Goal: Book appointment/travel/reservation

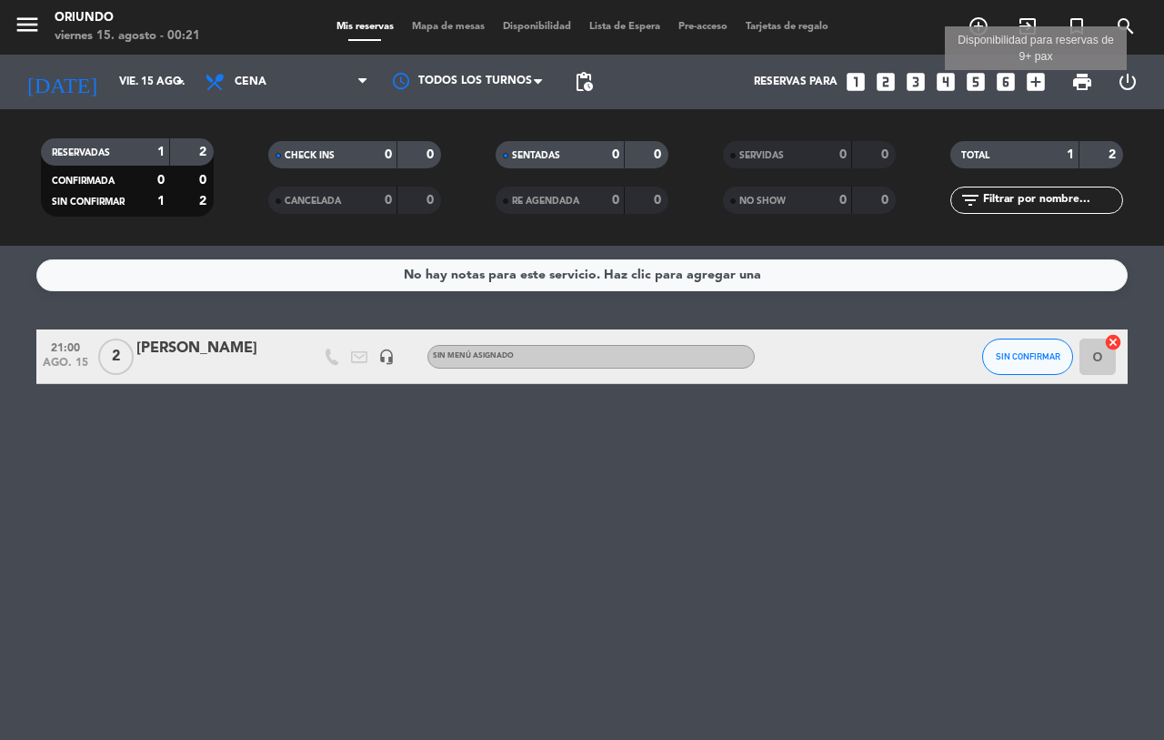
click at [1038, 80] on icon "add_box" at bounding box center [1036, 82] width 24 height 24
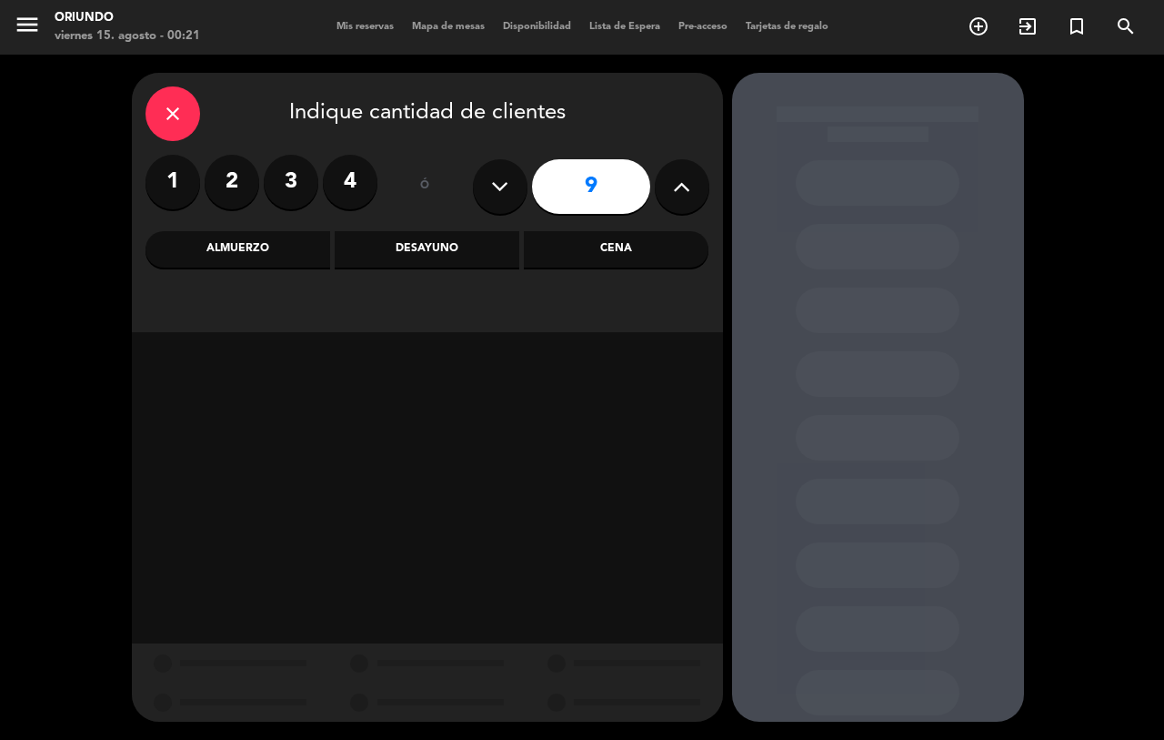
click at [505, 177] on icon at bounding box center [499, 186] width 17 height 27
click at [501, 177] on icon at bounding box center [499, 186] width 17 height 27
click at [503, 177] on icon at bounding box center [499, 186] width 17 height 27
type input "6"
click at [575, 179] on input "6" at bounding box center [591, 186] width 118 height 55
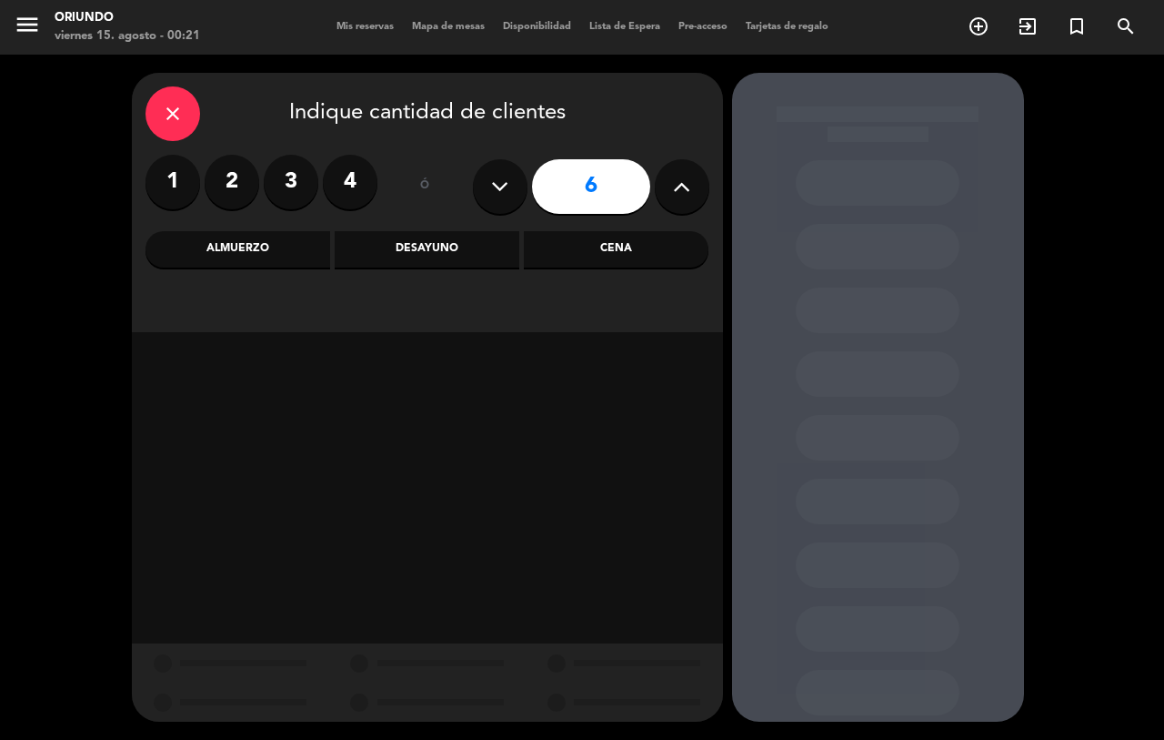
click at [261, 242] on div "Almuerzo" at bounding box center [238, 249] width 185 height 36
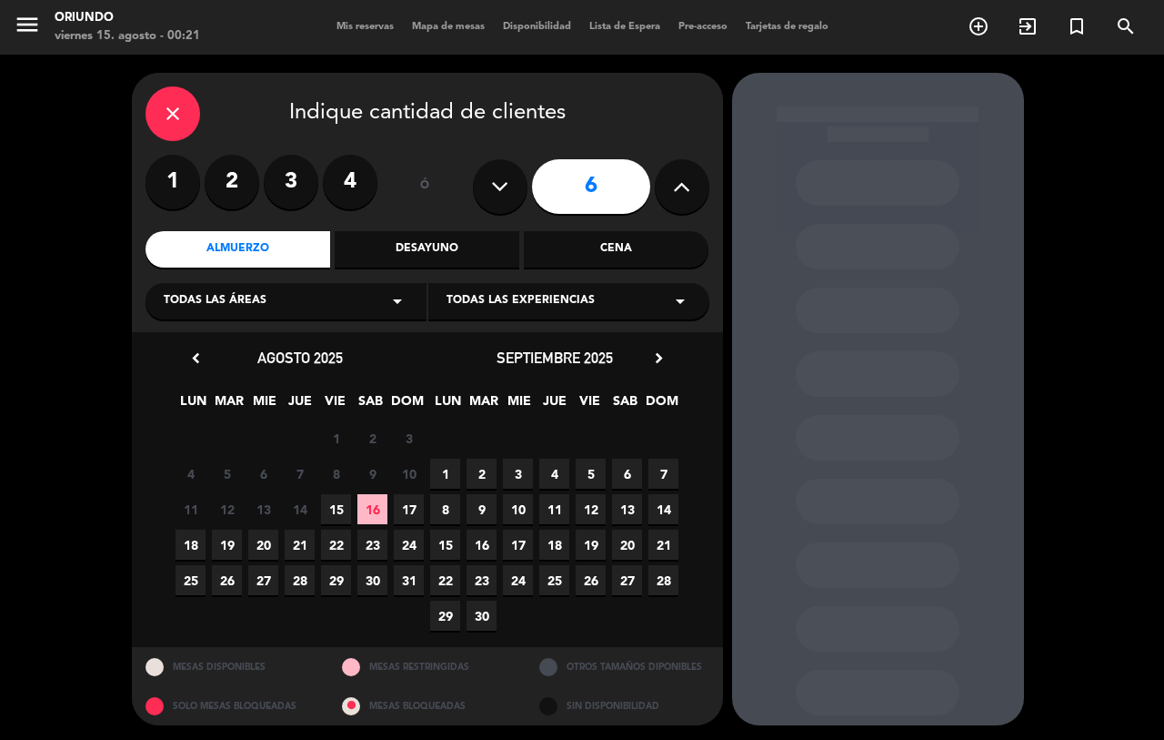
click at [408, 507] on span "17" at bounding box center [409, 509] width 30 height 30
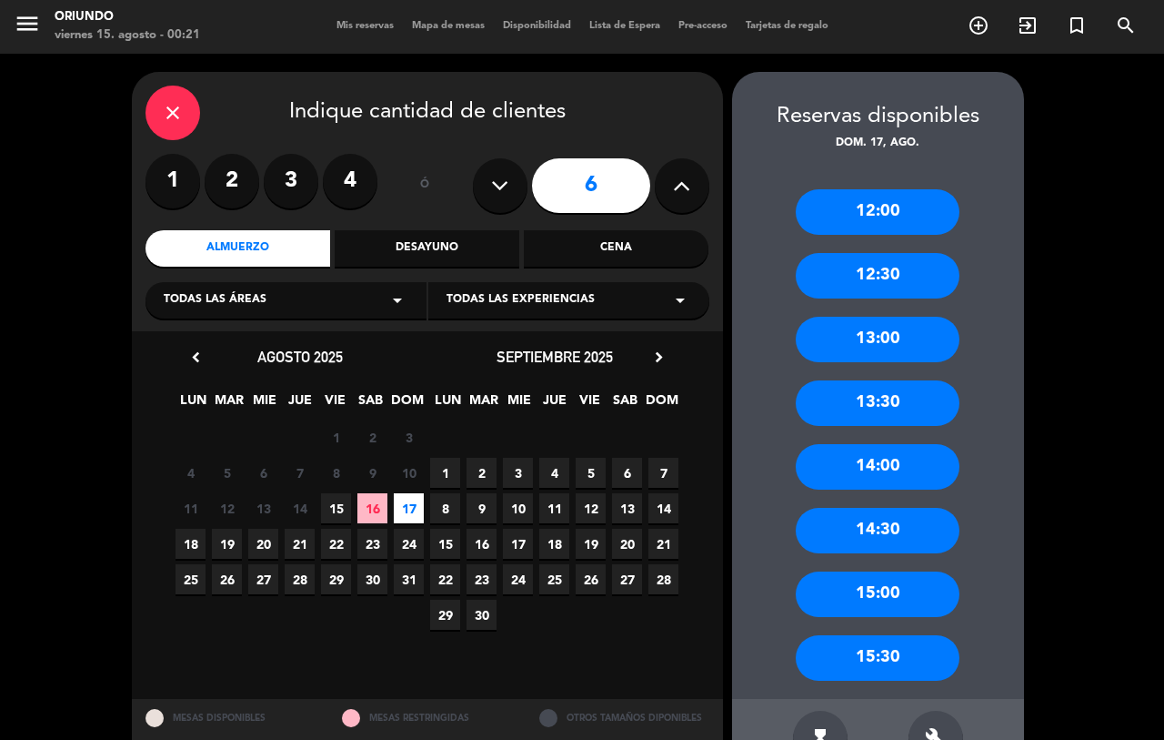
click at [862, 338] on div "13:00" at bounding box center [878, 339] width 164 height 45
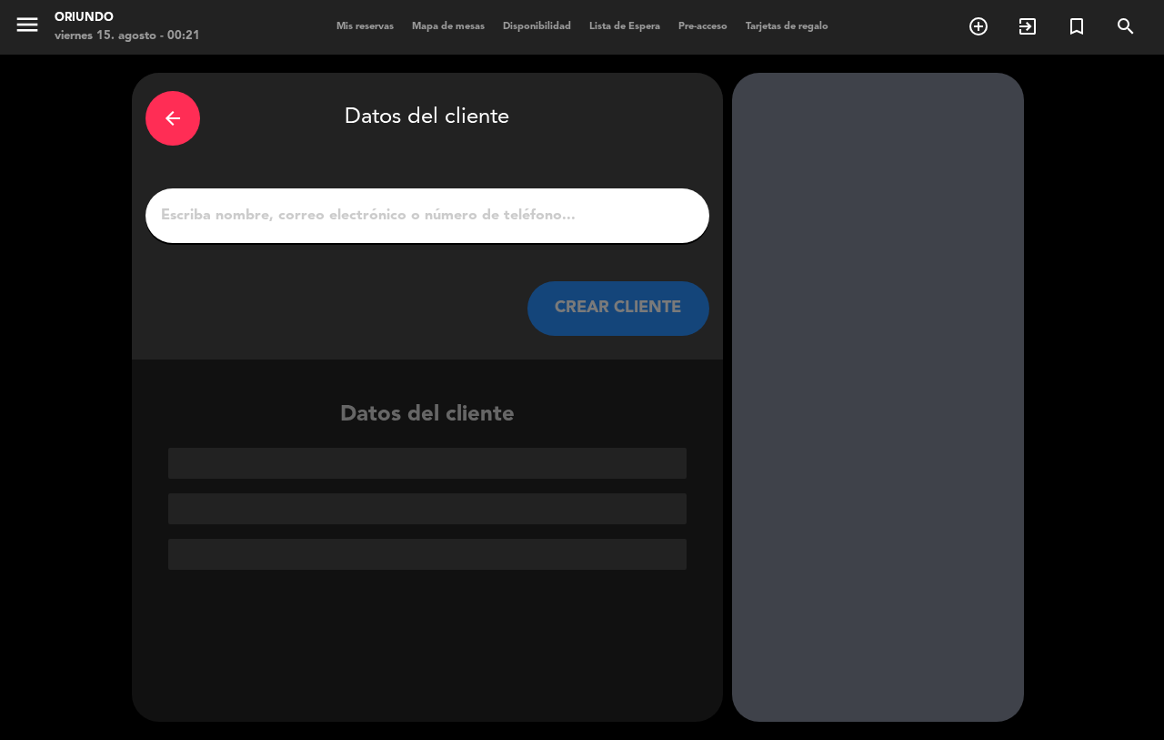
scroll to position [0, 0]
click at [234, 214] on input "1" at bounding box center [427, 215] width 537 height 25
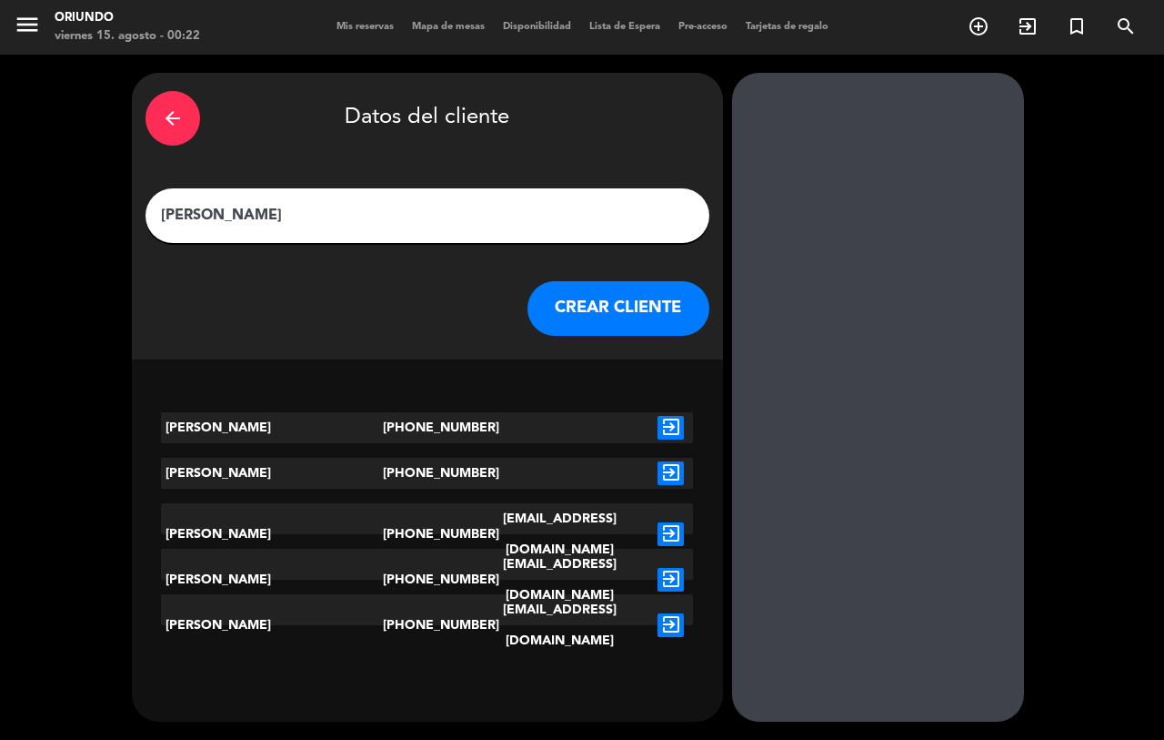
type input "[PERSON_NAME]"
click at [584, 310] on button "CREAR CLIENTE" at bounding box center [619, 308] width 182 height 55
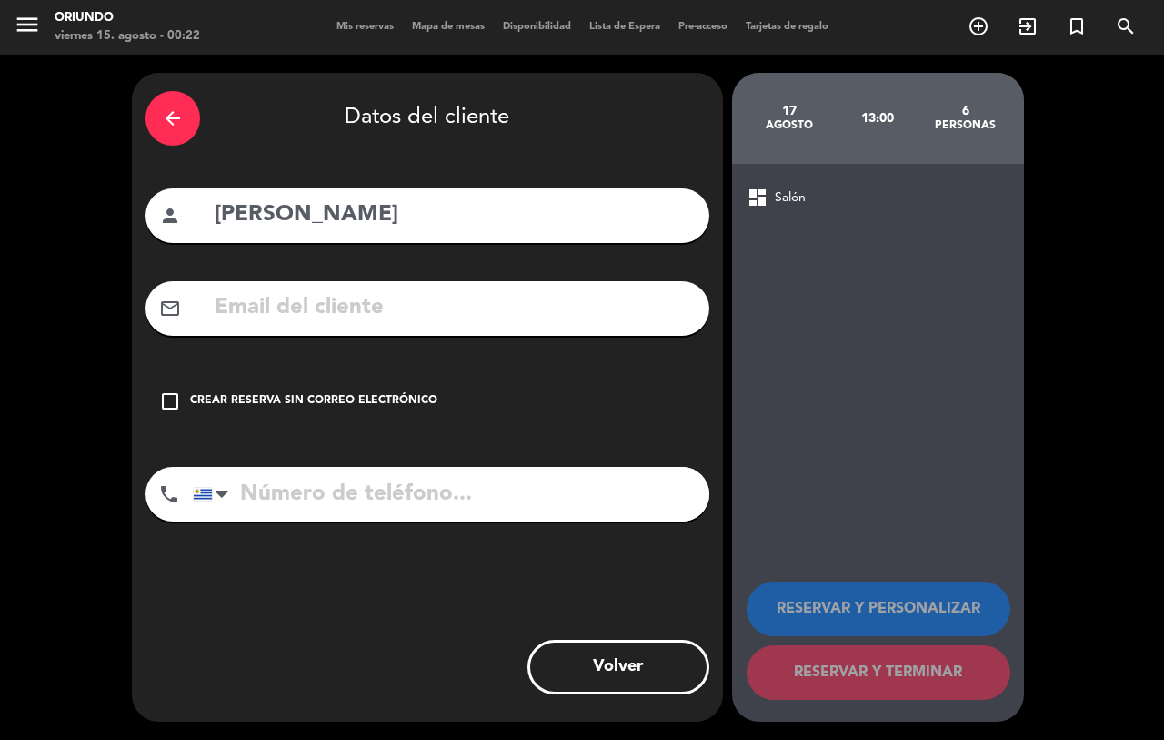
click at [168, 394] on icon "check_box_outline_blank" at bounding box center [170, 401] width 22 height 22
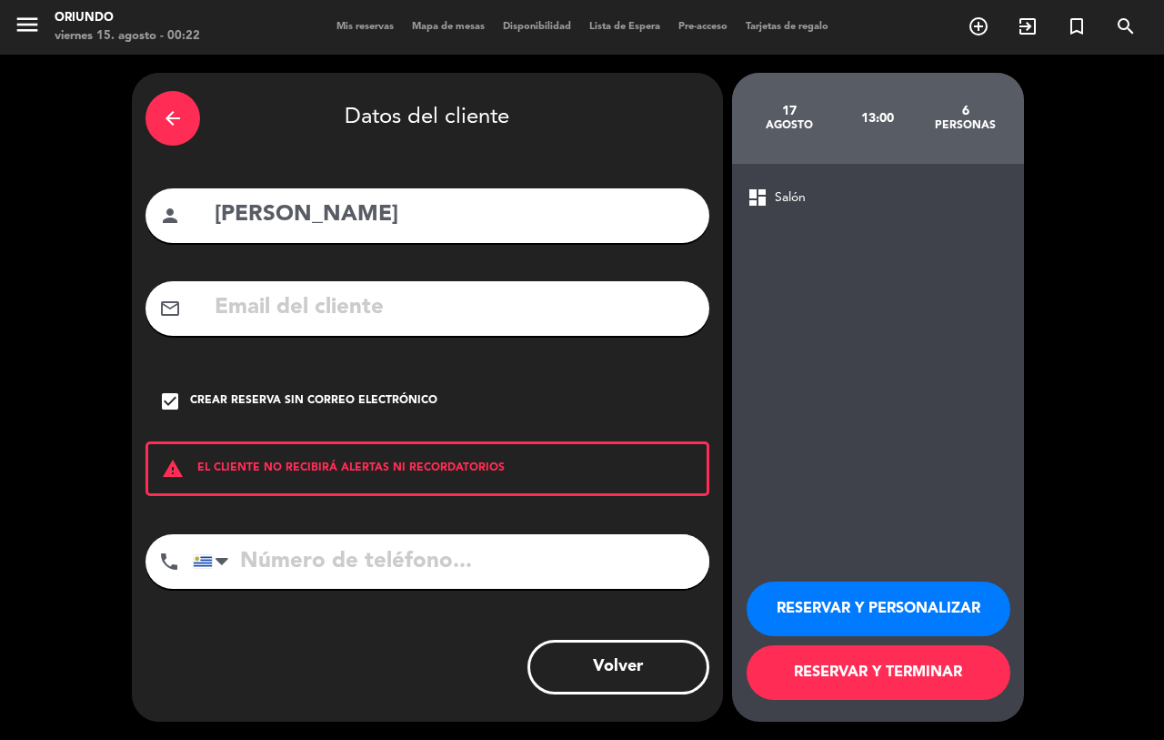
click at [780, 197] on span "Salón" at bounding box center [790, 197] width 31 height 21
click at [855, 202] on div "dashboard Salón" at bounding box center [878, 197] width 263 height 22
click at [773, 593] on button "RESERVAR Y PERSONALIZAR" at bounding box center [879, 608] width 264 height 55
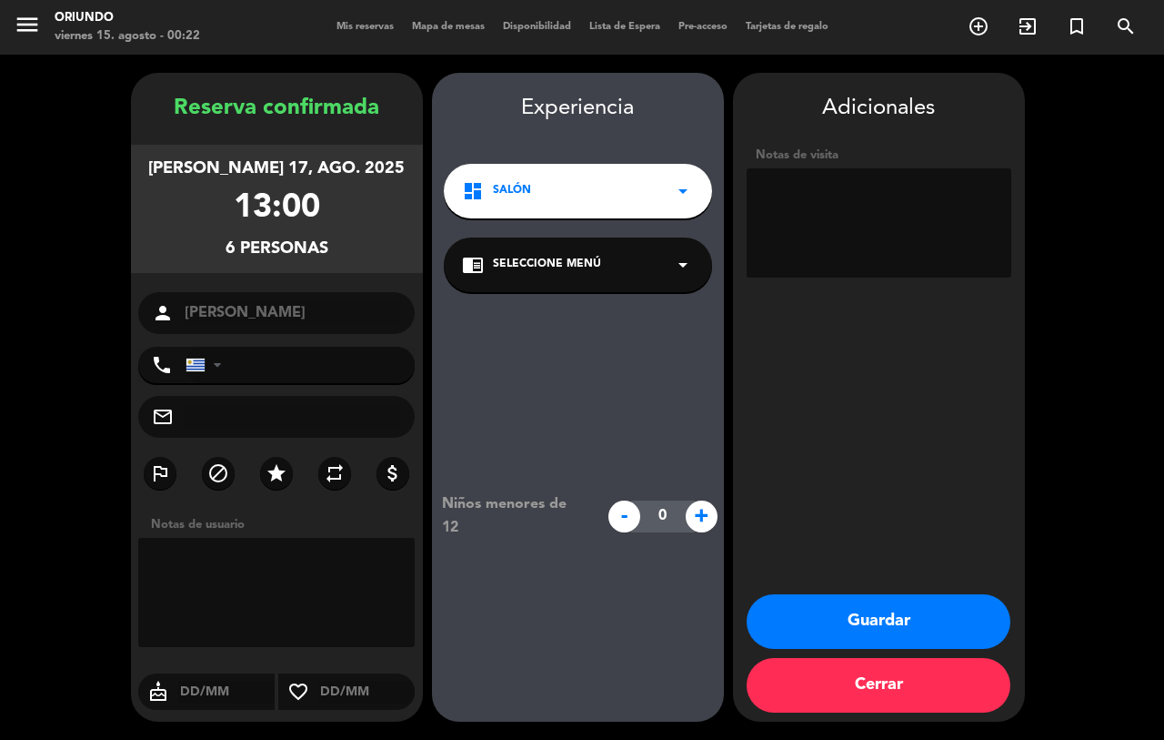
click at [856, 614] on button "Guardar" at bounding box center [879, 621] width 264 height 55
